Goal: Information Seeking & Learning: Learn about a topic

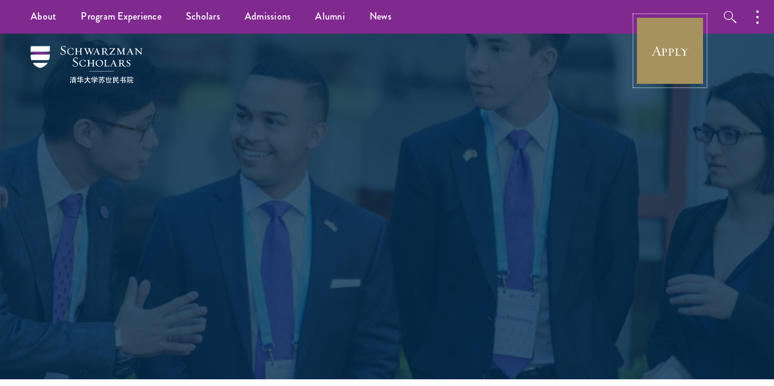
click at [658, 41] on link "Apply" at bounding box center [670, 51] width 69 height 69
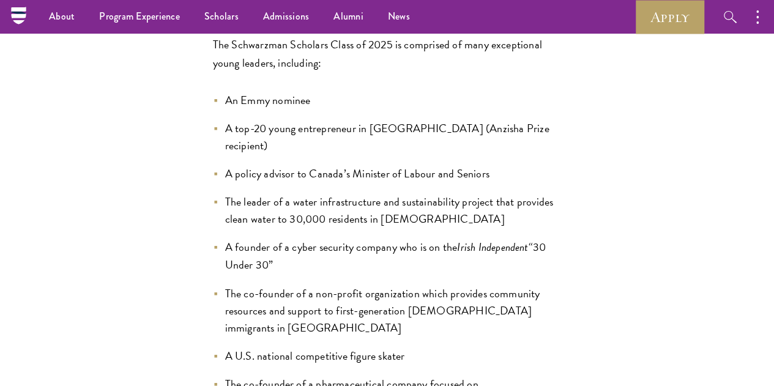
scroll to position [908, 0]
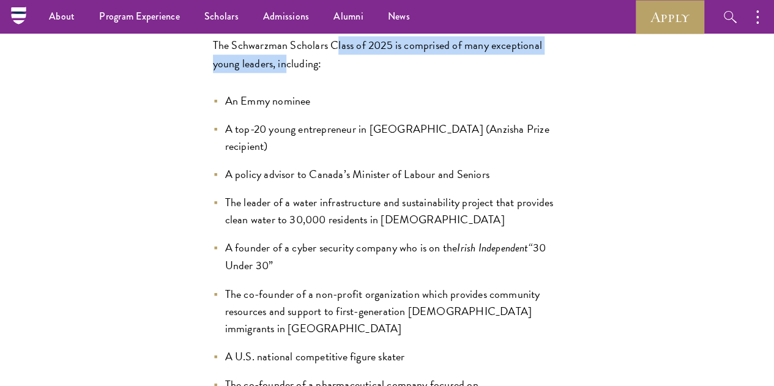
drag, startPoint x: 265, startPoint y: 128, endPoint x: 265, endPoint y: 140, distance: 11.6
click at [265, 73] on p "The Schwarzman Scholars Class of 2025 is comprised of many exceptional young le…" at bounding box center [387, 54] width 349 height 37
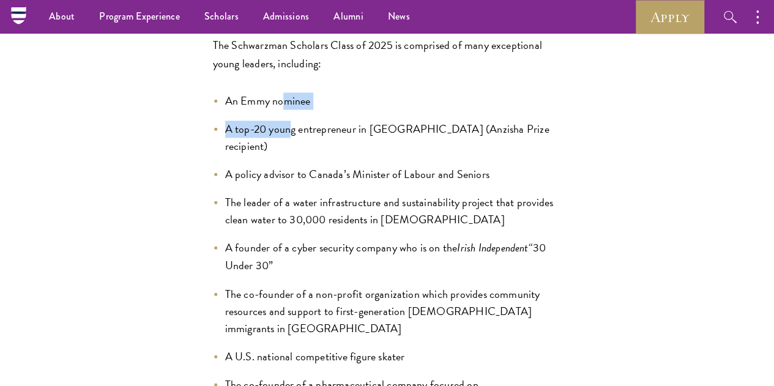
drag, startPoint x: 210, startPoint y: 187, endPoint x: 218, endPoint y: 218, distance: 32.8
click at [218, 218] on ul "An Emmy nominee A top-20 young entrepreneur in Africa (Anzisha Prize recipient)…" at bounding box center [387, 361] width 349 height 538
click at [221, 183] on li "A policy advisor to Canada’s Minister of Labour and Seniors" at bounding box center [387, 174] width 349 height 17
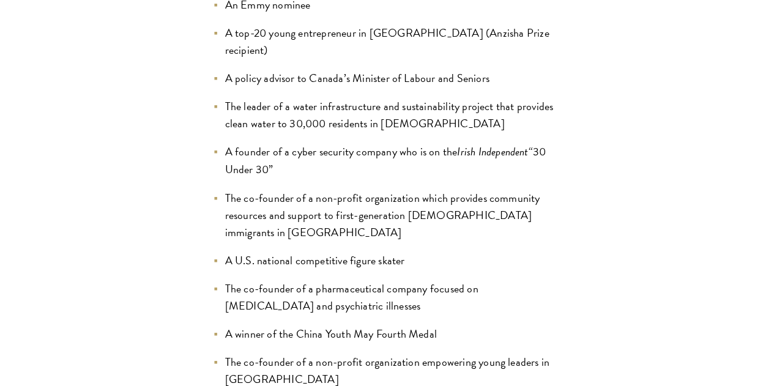
scroll to position [1004, 0]
